Goal: Information Seeking & Learning: Learn about a topic

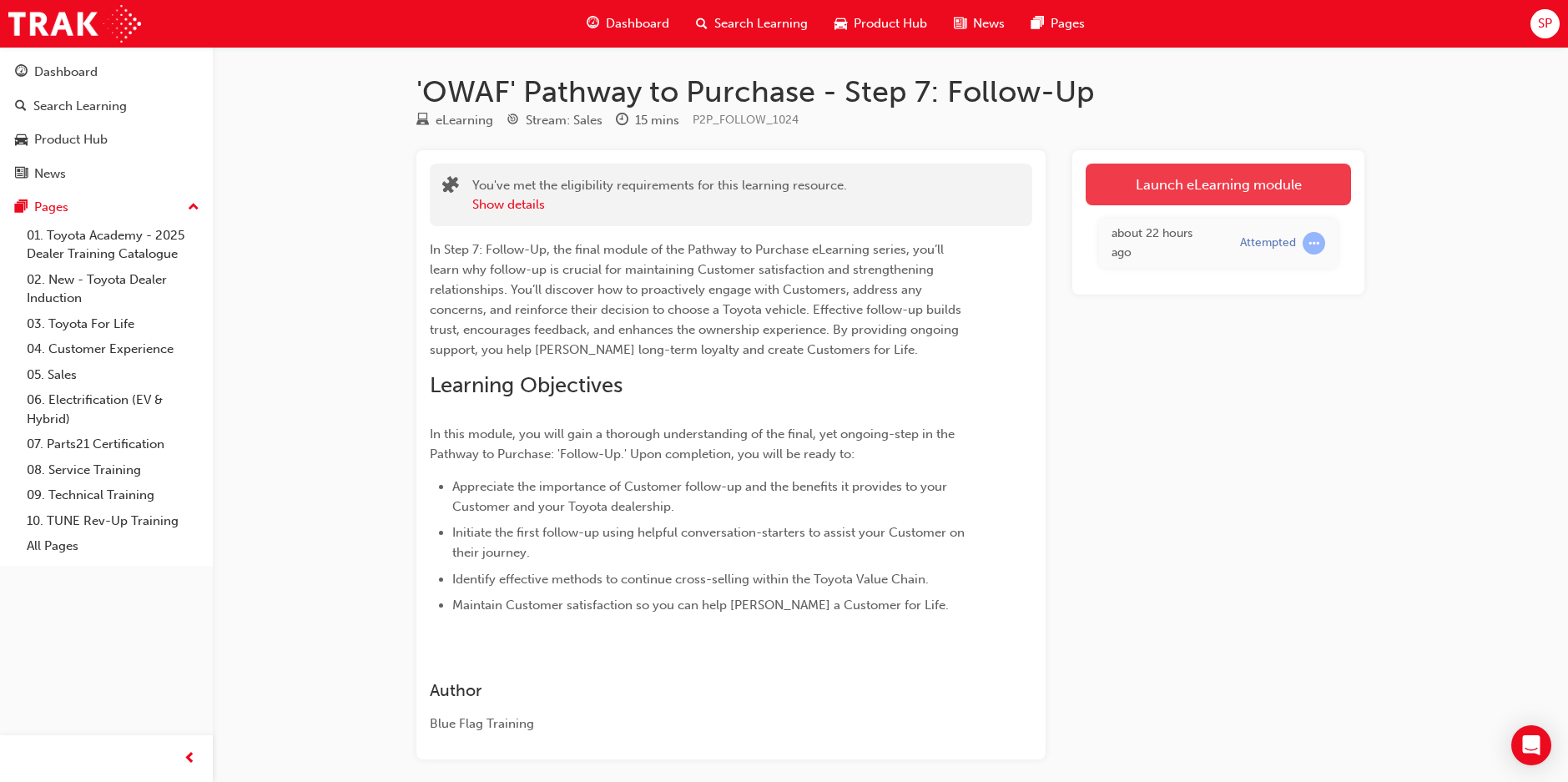
click at [1175, 193] on link "Launch eLearning module" at bounding box center [1218, 184] width 266 height 42
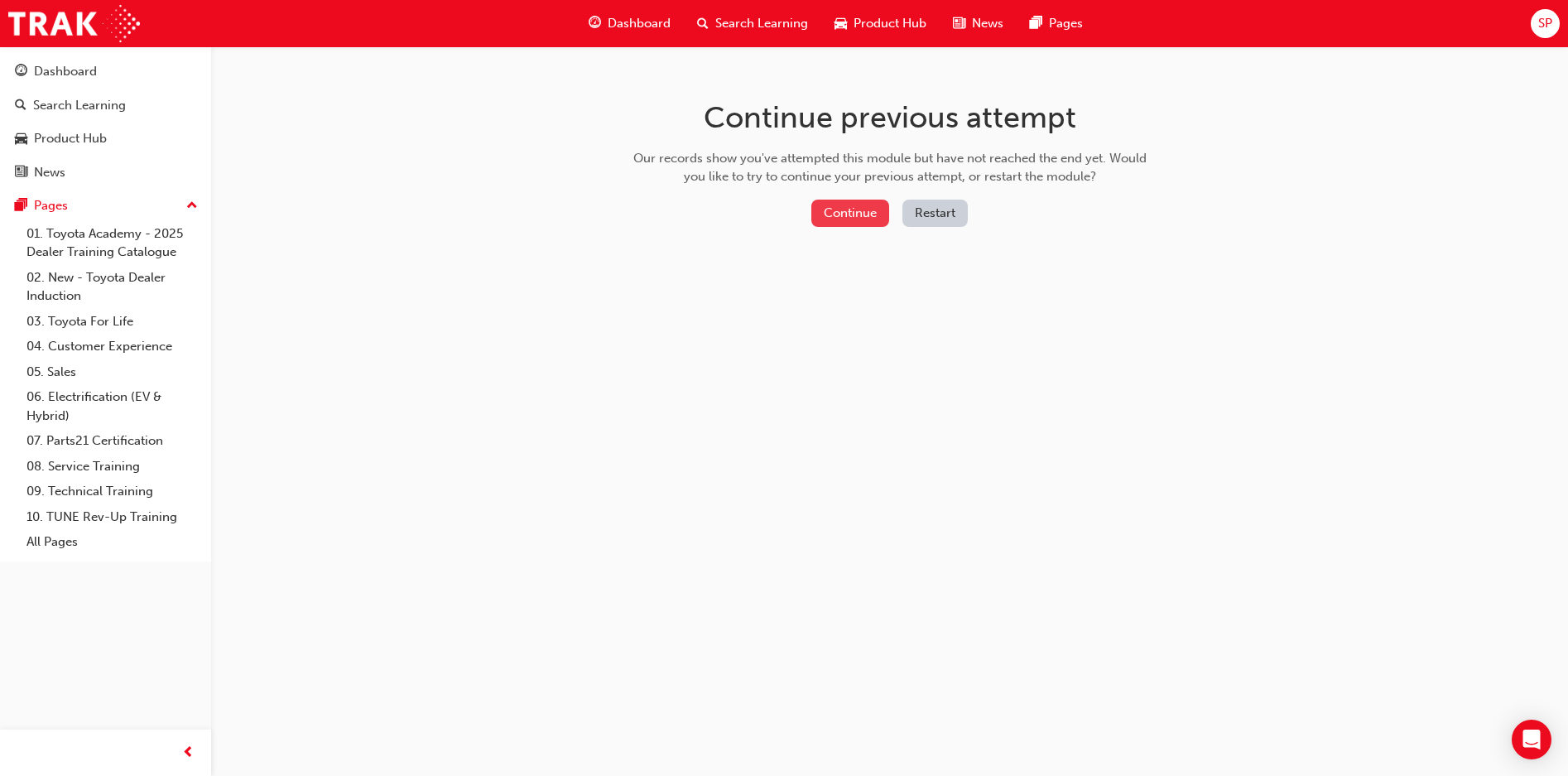
click at [831, 217] on button "Continue" at bounding box center [850, 213] width 78 height 27
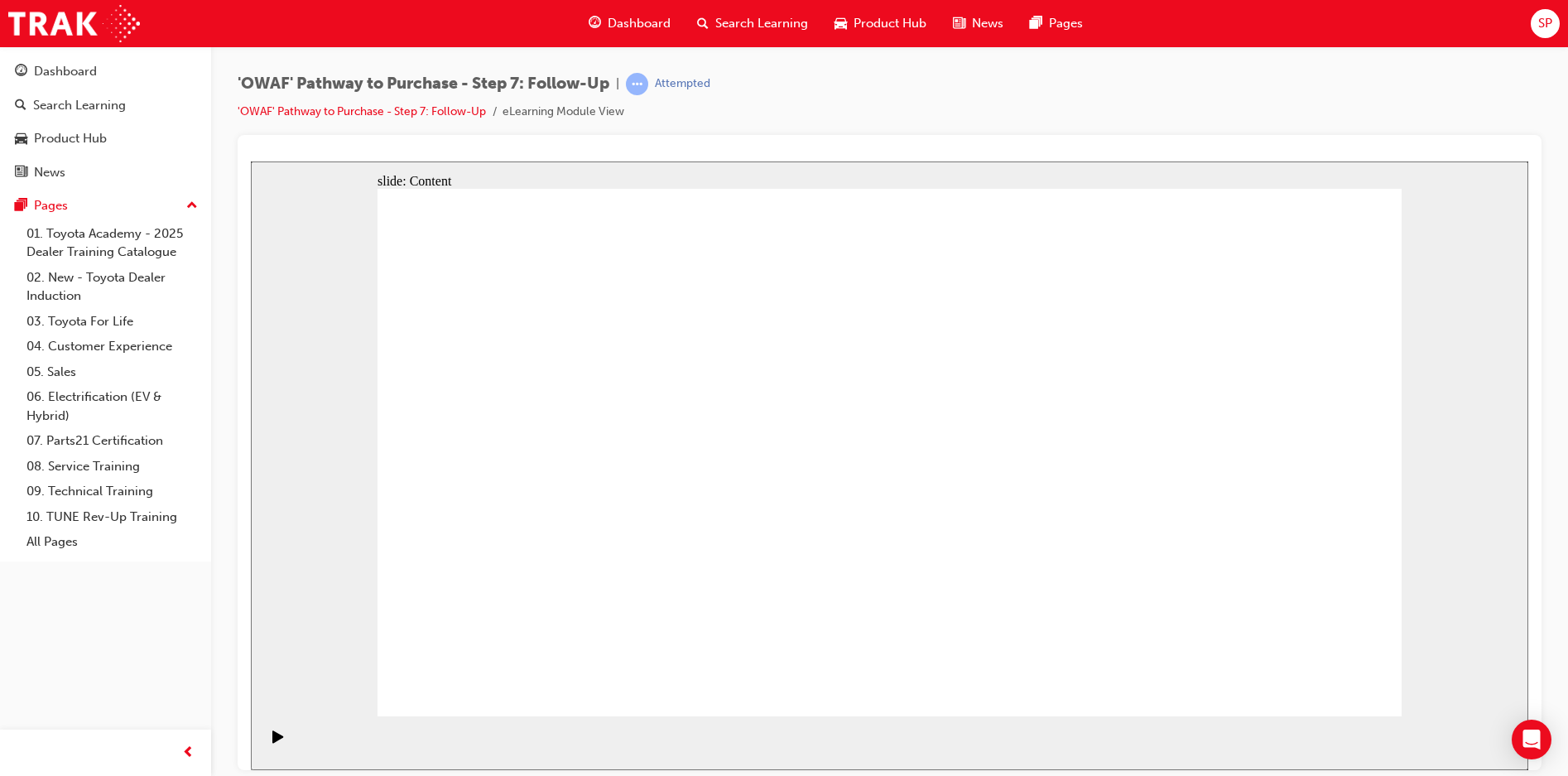
drag, startPoint x: 1282, startPoint y: 666, endPoint x: 1299, endPoint y: 693, distance: 31.9
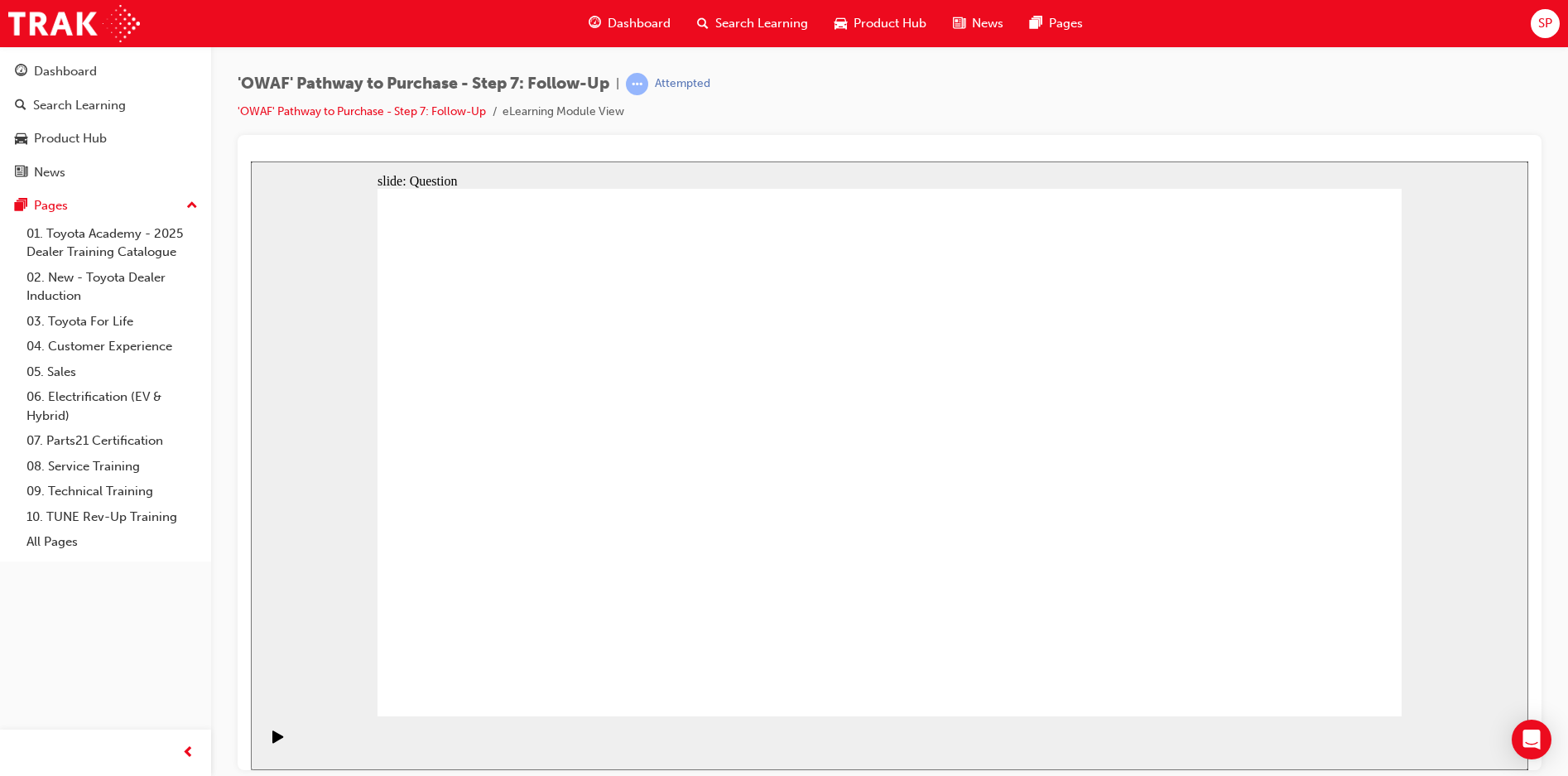
radio input "true"
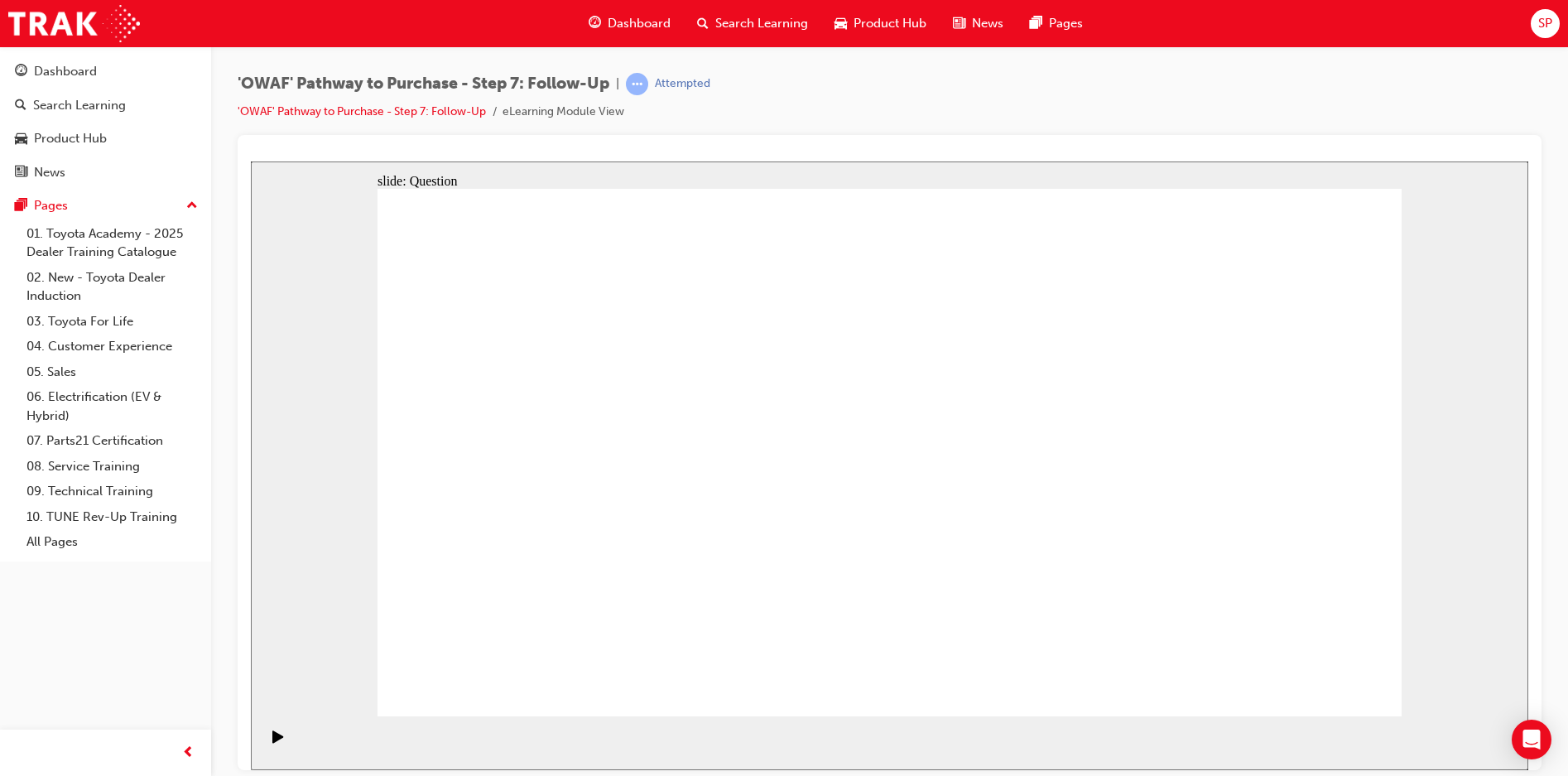
radio input "true"
drag, startPoint x: 739, startPoint y: 596, endPoint x: 922, endPoint y: 398, distance: 269.6
drag, startPoint x: 836, startPoint y: 647, endPoint x: 601, endPoint y: 446, distance: 309.2
drag, startPoint x: 1069, startPoint y: 601, endPoint x: 723, endPoint y: 508, distance: 358.3
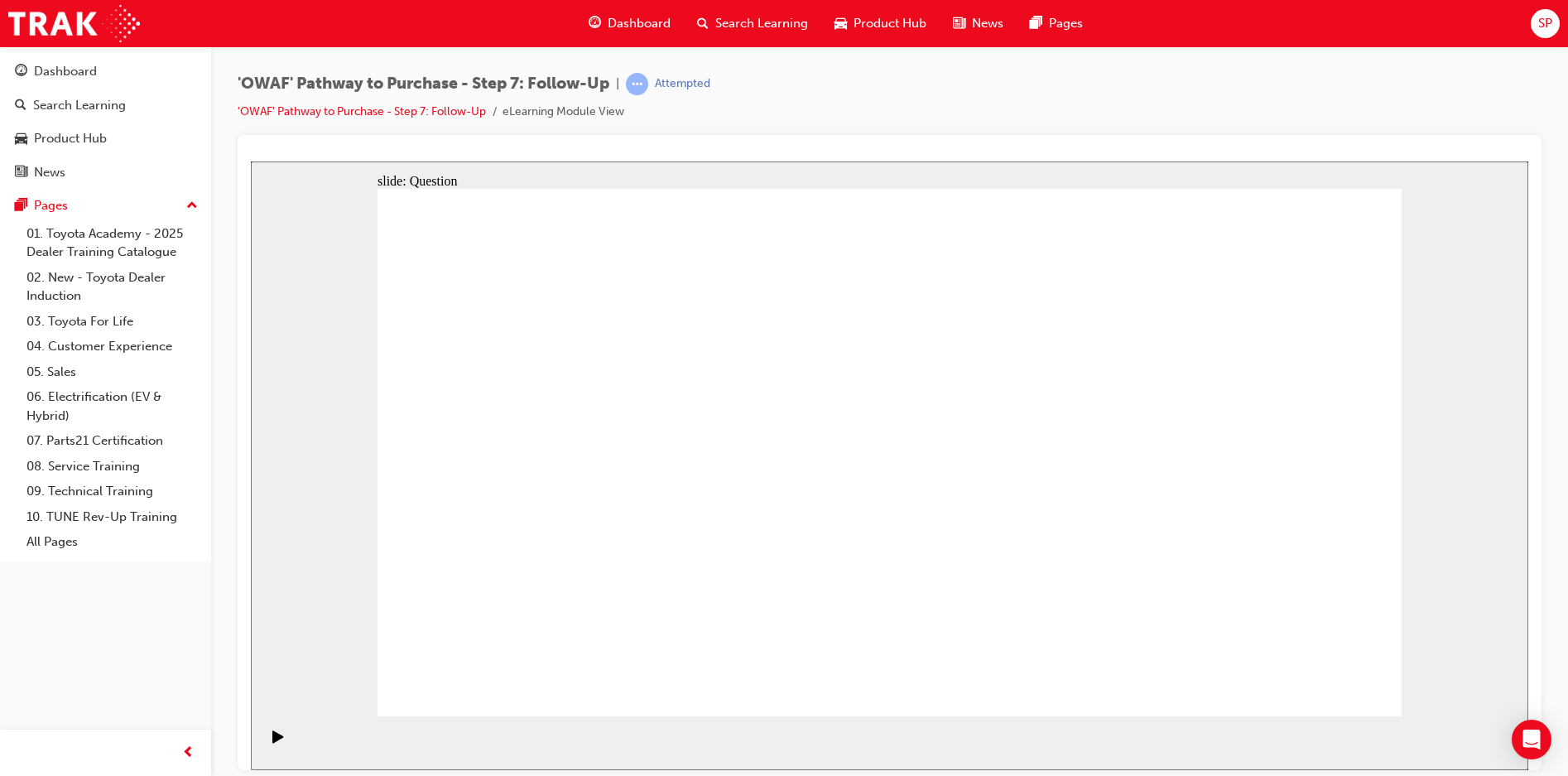
radio input "true"
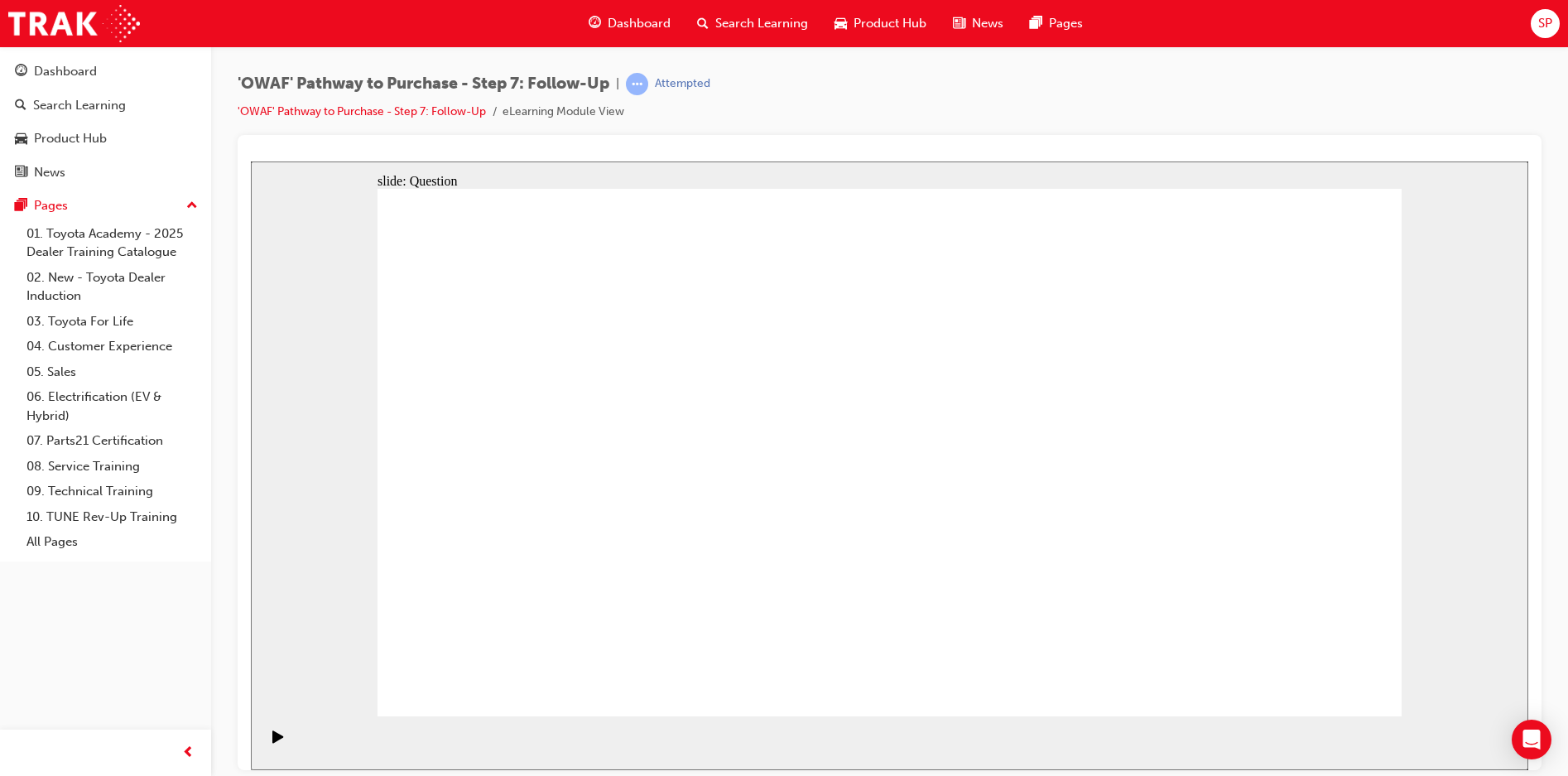
radio input "true"
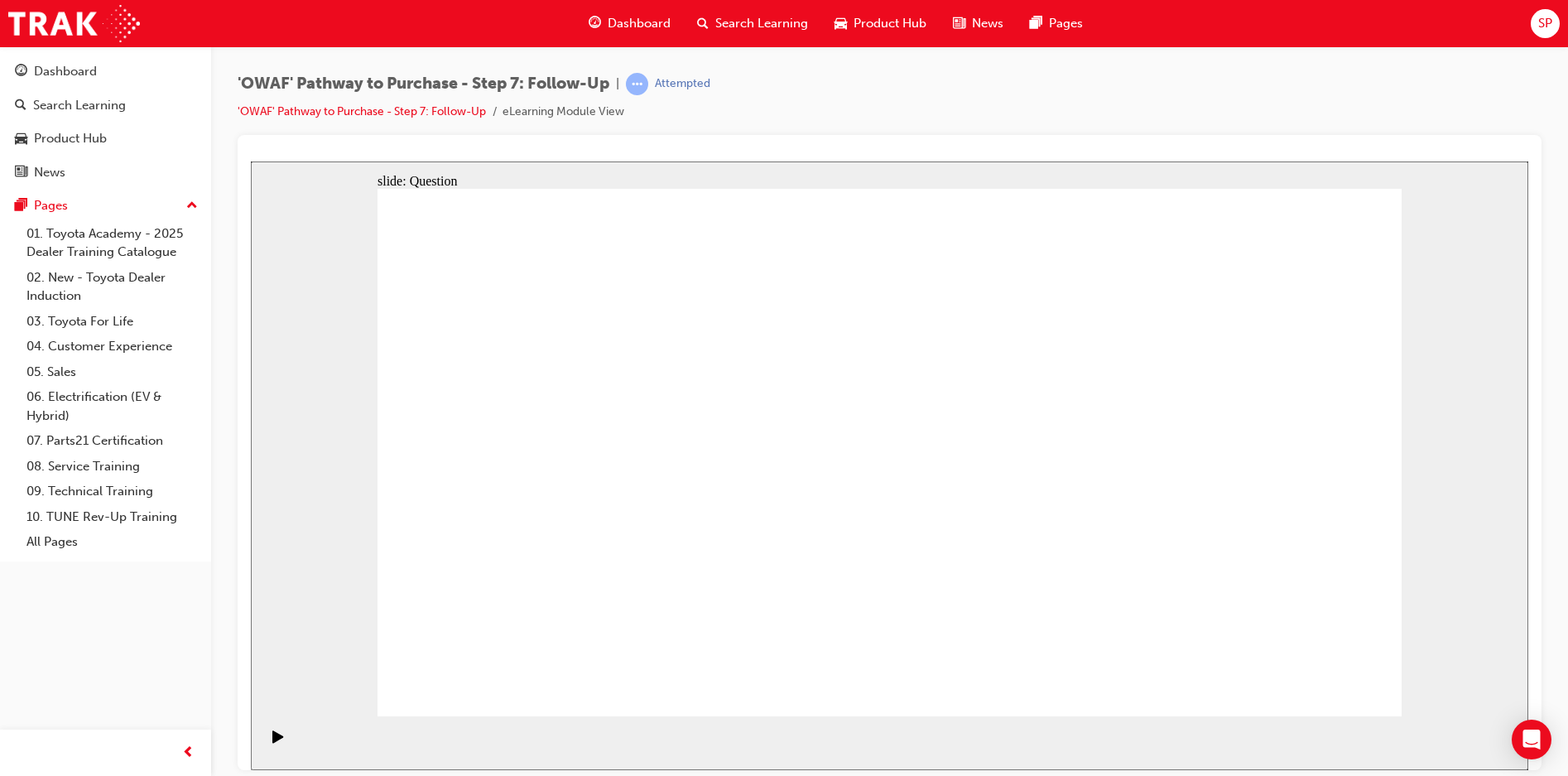
radio input "true"
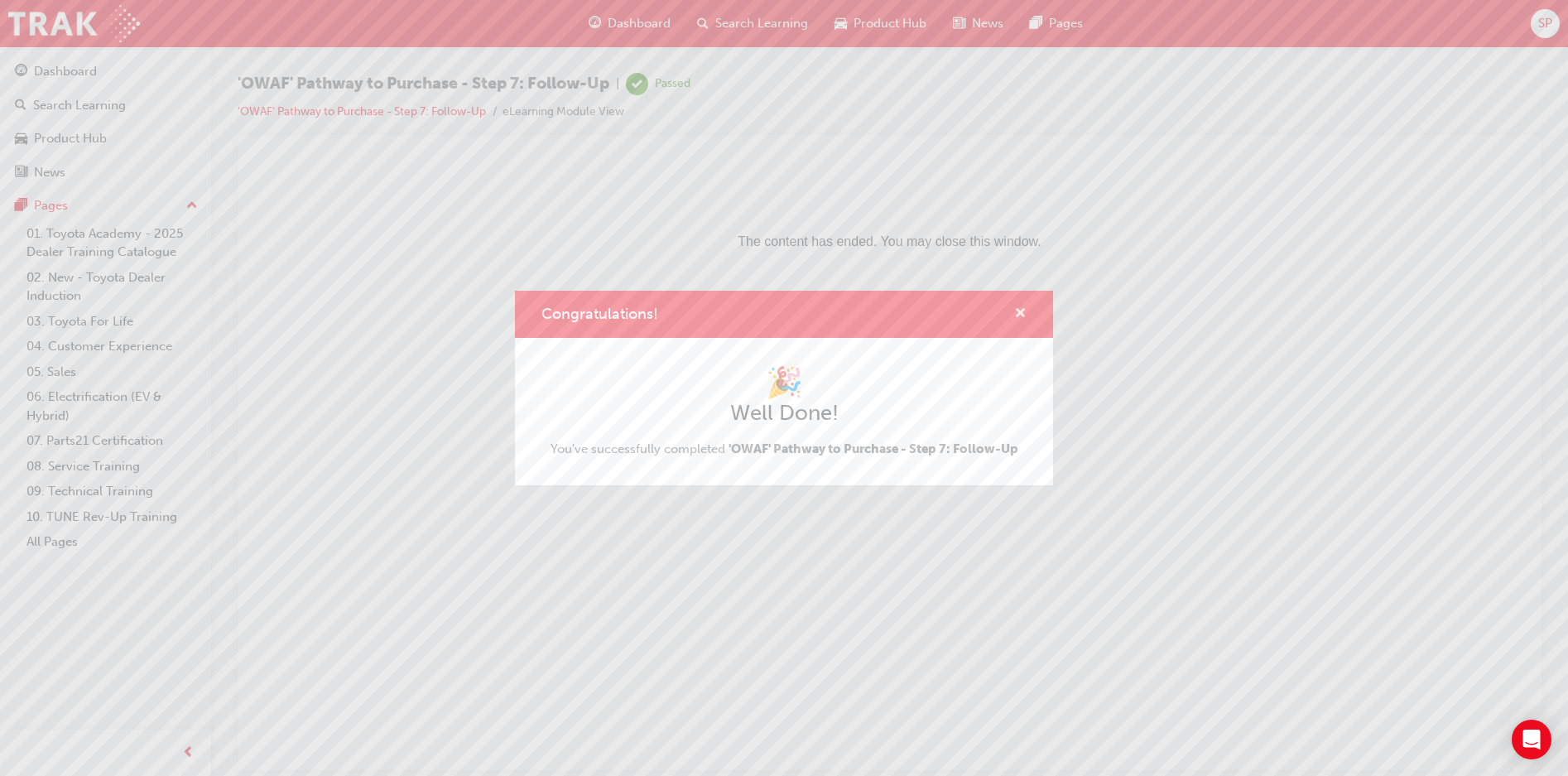
click at [1020, 313] on span "cross-icon" at bounding box center [1020, 313] width 12 height 14
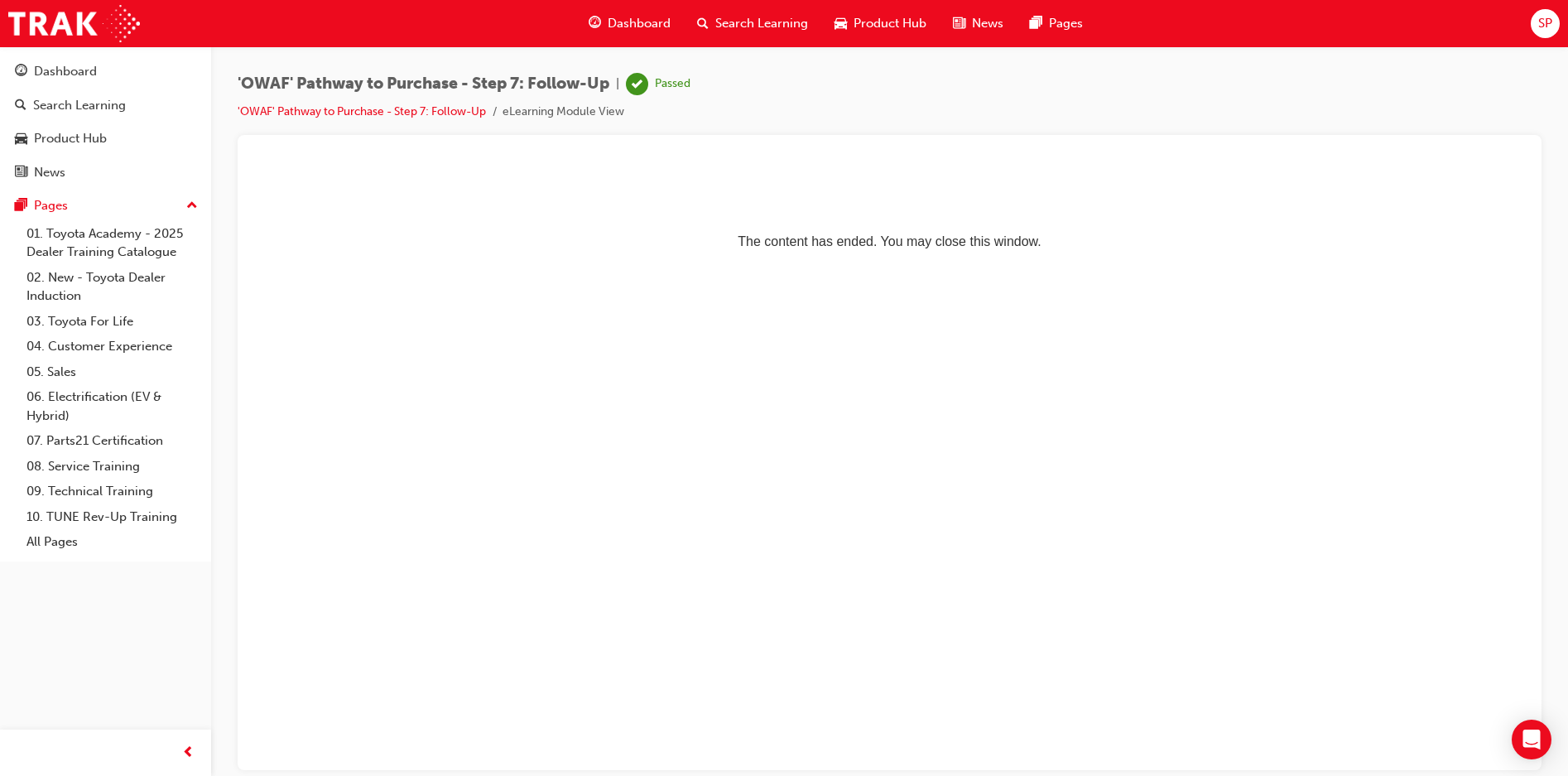
click at [618, 12] on div "Dashboard" at bounding box center [629, 23] width 109 height 34
